Goal: Information Seeking & Learning: Find contact information

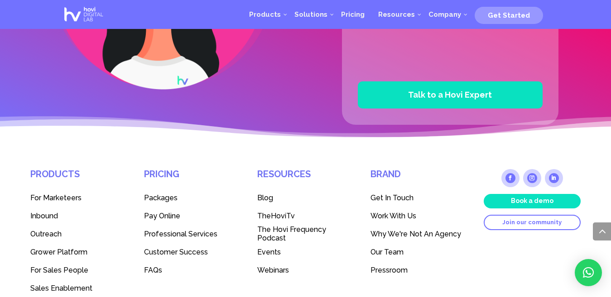
scroll to position [2452, 0]
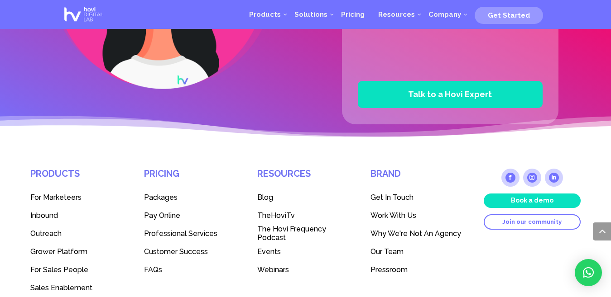
click at [377, 199] on span "Get In Touch" at bounding box center [391, 197] width 43 height 9
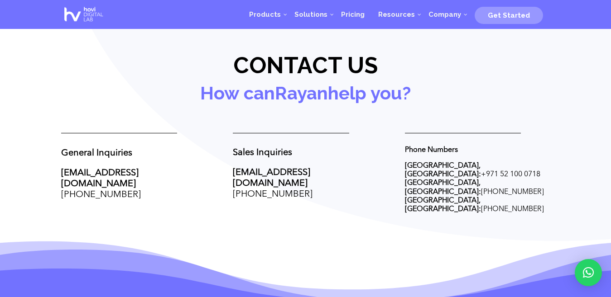
scroll to position [326, 0]
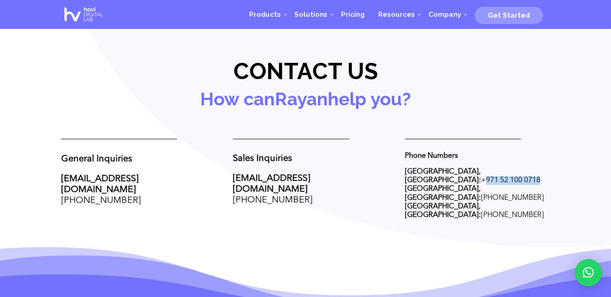
drag, startPoint x: 448, startPoint y: 168, endPoint x: 513, endPoint y: 172, distance: 65.3
click at [513, 172] on p "Dubai, UAE: + 971 52 100 0718 Dublin, Ireland: +1 203 457 6567 Beirut, Lebanon:…" at bounding box center [477, 194] width 145 height 52
copy p "+ 971 52 100 0718"
click at [378, 193] on div "General Inquiries hello@thehovi.com +961 71 269 073 Sales Inquiries sales@theho…" at bounding box center [305, 179] width 488 height 105
drag, startPoint x: 461, startPoint y: 191, endPoint x: 536, endPoint y: 192, distance: 74.7
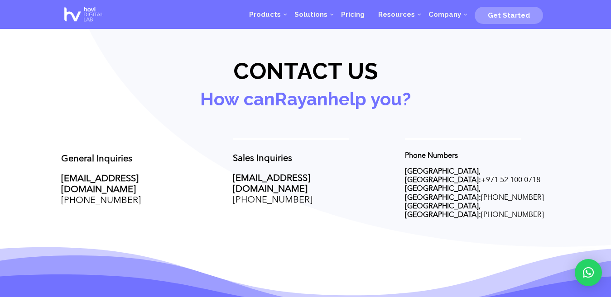
click at [536, 192] on p "Dubai, UAE: + 971 52 100 0718 Dublin, Ireland: +1 203 457 6567 Beirut, Lebanon:…" at bounding box center [477, 194] width 145 height 52
copy p "+961 01 669 553"
click at [330, 203] on div "General Inquiries hello@thehovi.com +961 71 269 073 Sales Inquiries sales@theho…" at bounding box center [305, 179] width 488 height 105
drag, startPoint x: 57, startPoint y: 188, endPoint x: 135, endPoint y: 186, distance: 77.9
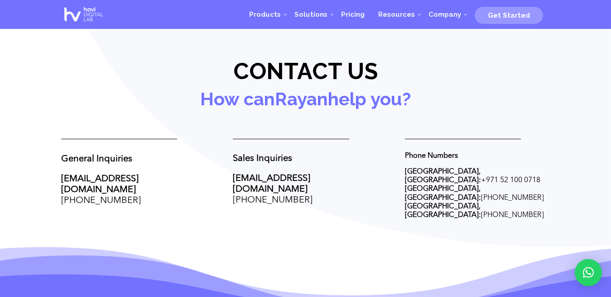
copy span "+961 71 269 073"
drag, startPoint x: 220, startPoint y: 191, endPoint x: 344, endPoint y: 190, distance: 124.0
click at [344, 190] on div "General Inquiries hello@thehovi.com +961 71 269 073 Sales Inquiries sales@theho…" at bounding box center [305, 179] width 488 height 105
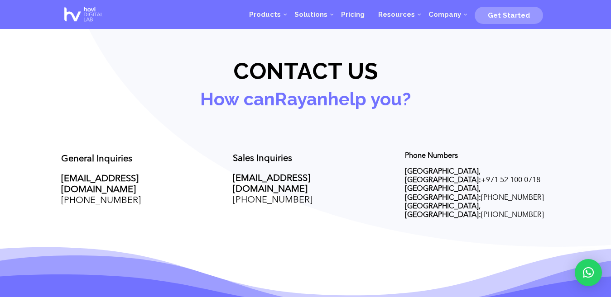
drag, startPoint x: 227, startPoint y: 188, endPoint x: 352, endPoint y: 188, distance: 124.5
click at [352, 188] on div "General Inquiries hello@thehovi.com +961 71 269 073 Sales Inquiries sales@theho…" at bounding box center [305, 179] width 488 height 105
copy span "+961 70 945 205"
click at [324, 190] on p "sales@thehovi.com +961 70 945 205" at bounding box center [305, 189] width 145 height 33
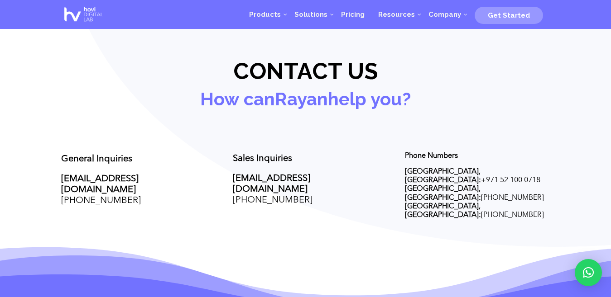
scroll to position [181, 0]
